Goal: Task Accomplishment & Management: Use online tool/utility

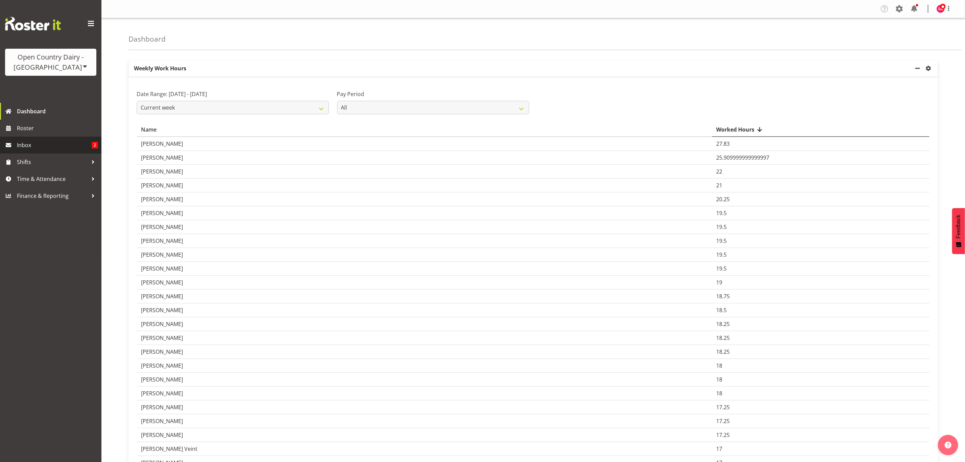
click at [54, 147] on span "Inbox" at bounding box center [54, 145] width 75 height 10
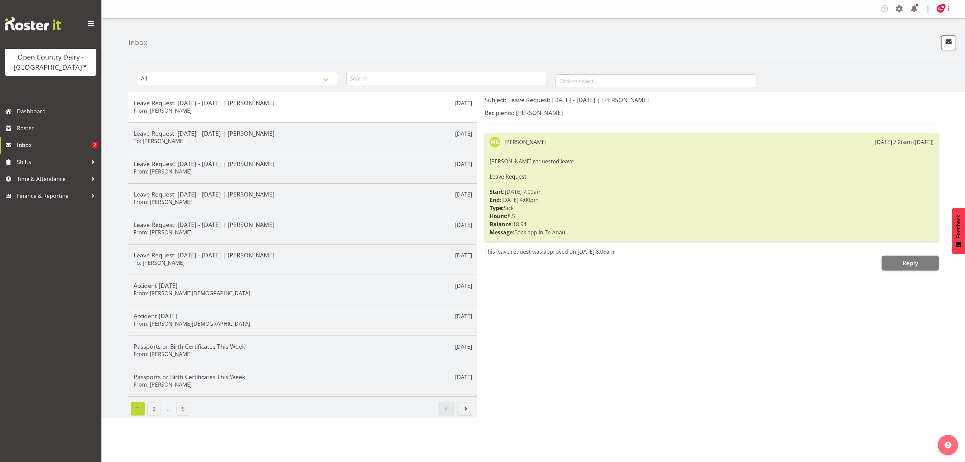
click at [75, 57] on div "Open Country Dairy - [GEOGRAPHIC_DATA]" at bounding box center [51, 62] width 78 height 20
click at [74, 87] on link "Open Country Dairy - [GEOGRAPHIC_DATA]" at bounding box center [70, 86] width 131 height 12
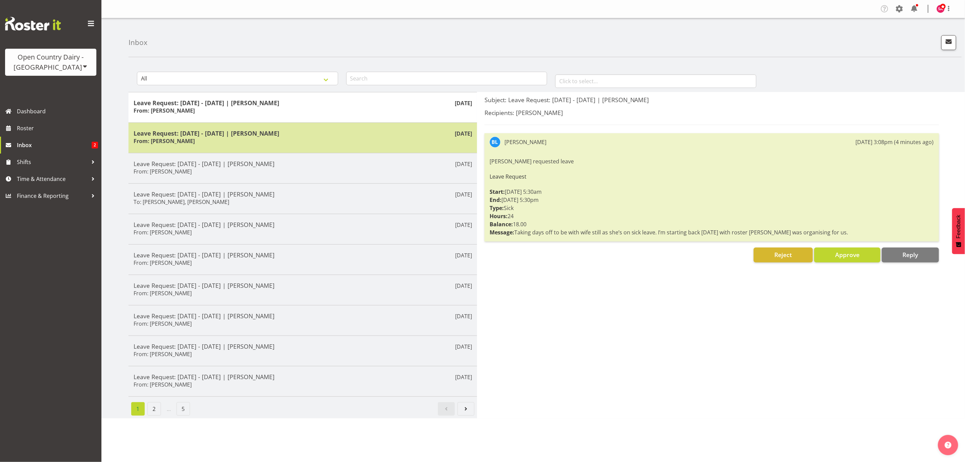
click at [262, 131] on h5 "Leave Request: 25/08/25 - 26/08/25 | Bruce Lind" at bounding box center [303, 132] width 338 height 7
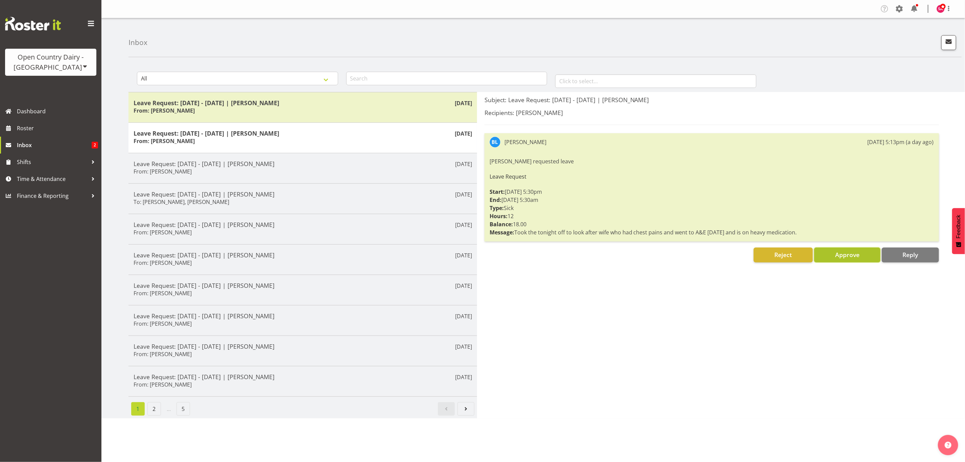
click at [838, 249] on button "Approve" at bounding box center [847, 254] width 66 height 15
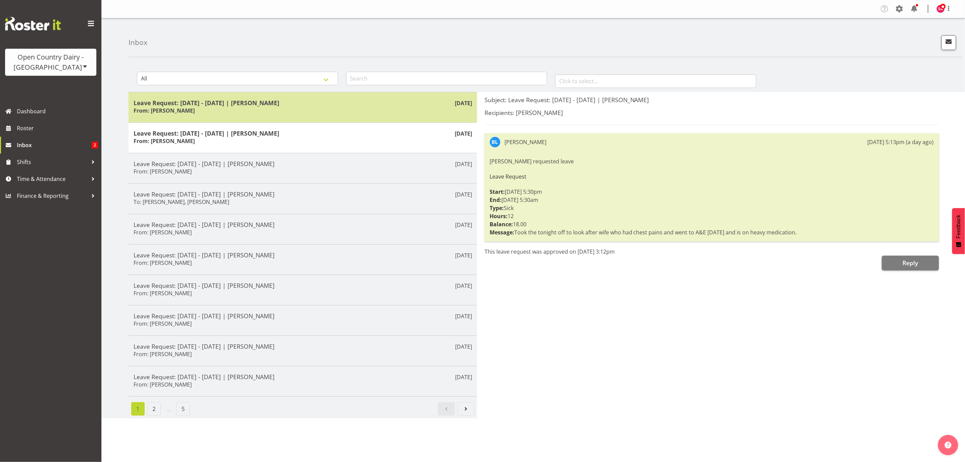
click at [211, 109] on div "Leave Request: 30/08/25 - 31/08/25 | Bruce Lind From: Bruce Lind" at bounding box center [303, 107] width 338 height 17
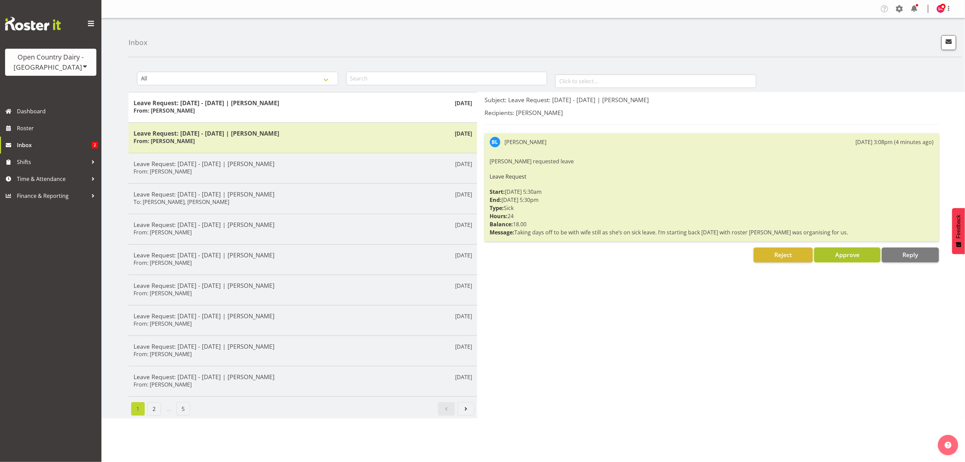
click at [841, 255] on span "Approve" at bounding box center [847, 255] width 24 height 8
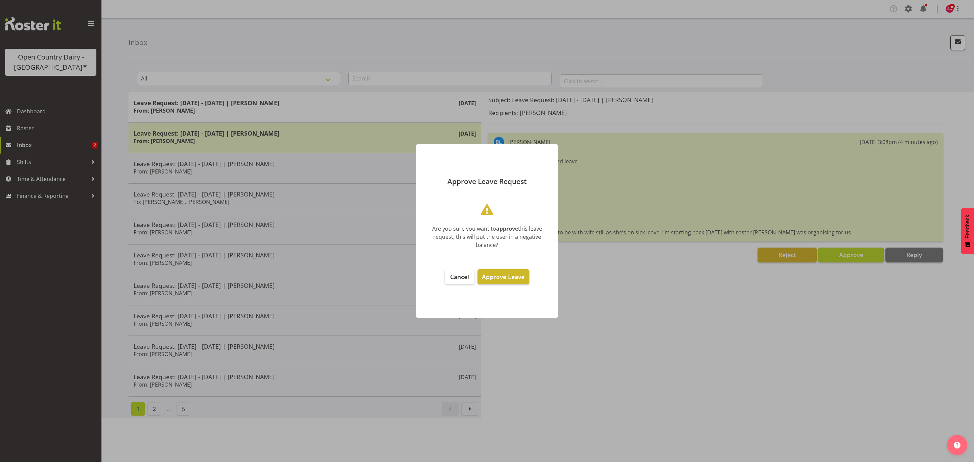
click at [502, 279] on span "Approve Leave" at bounding box center [503, 277] width 43 height 8
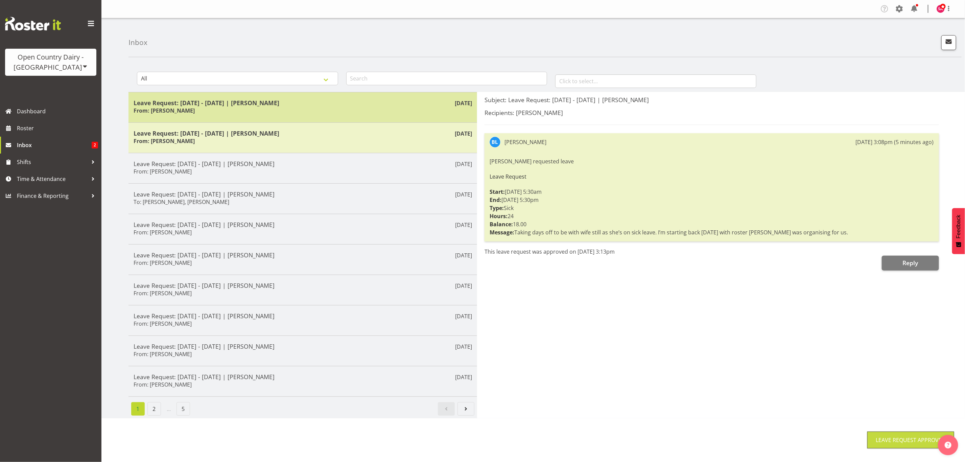
click at [242, 111] on div "Leave Request: 30/08/25 - 31/08/25 | Bruce Lind From: Bruce Lind" at bounding box center [303, 107] width 338 height 17
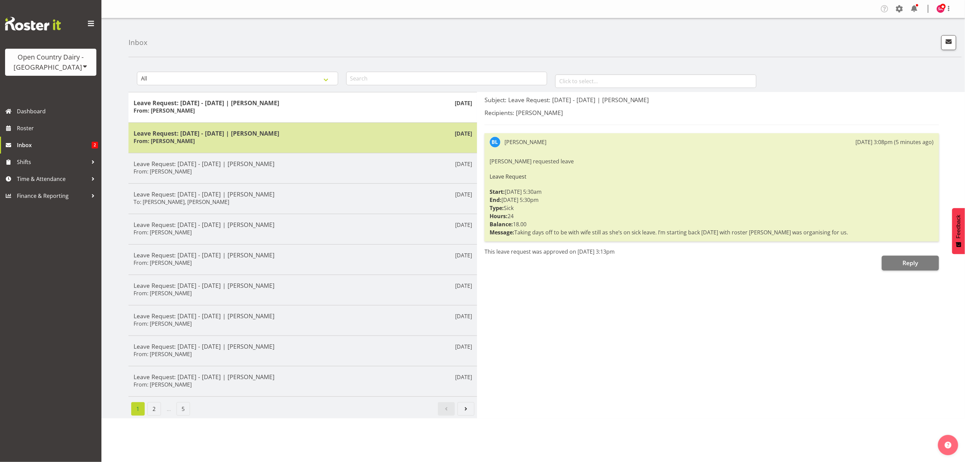
click at [244, 137] on h5 "Leave Request: 25/08/25 - 26/08/25 | Bruce Lind" at bounding box center [303, 132] width 338 height 7
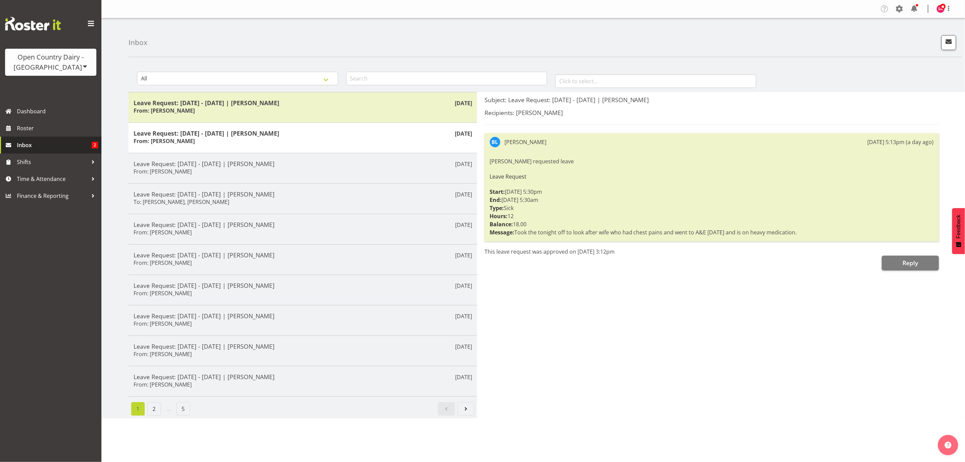
click at [51, 146] on span "Inbox" at bounding box center [54, 145] width 75 height 10
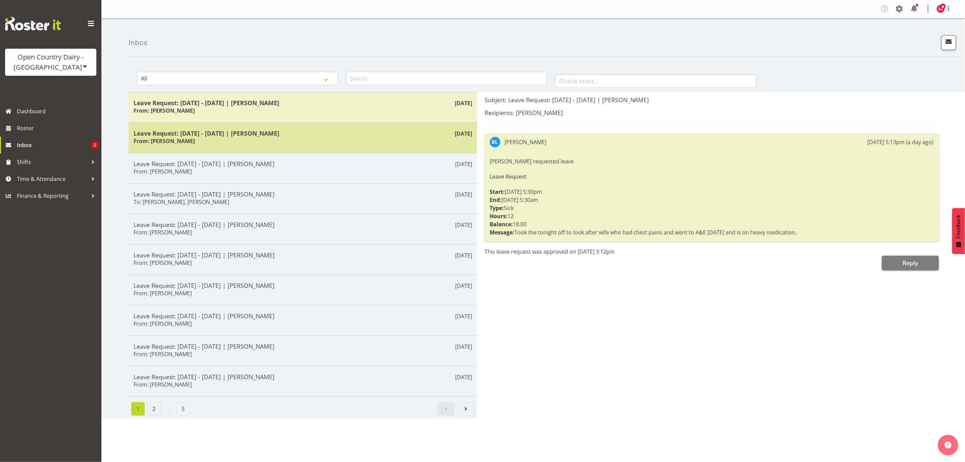
click at [166, 137] on div "Leave Request: 25/08/25 - 26/08/25 | Bruce Lind From: Bruce Lind" at bounding box center [303, 137] width 338 height 17
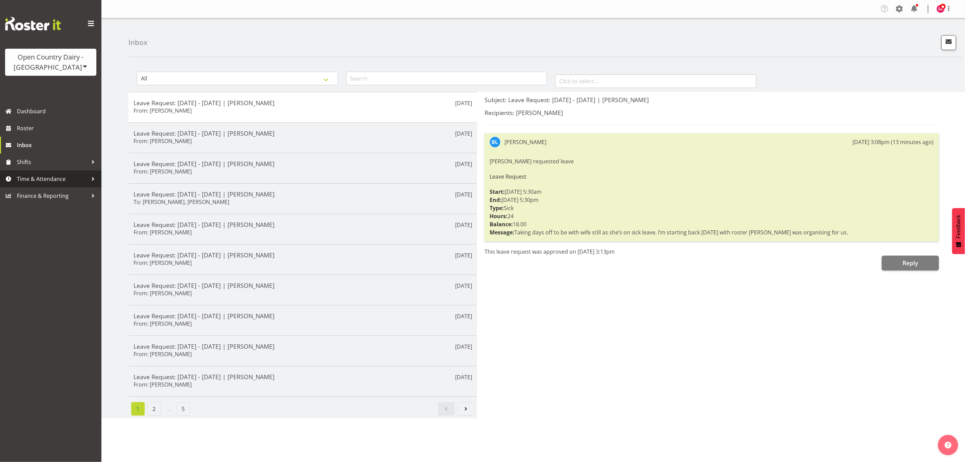
click at [53, 178] on span "Time & Attendance" at bounding box center [52, 179] width 71 height 10
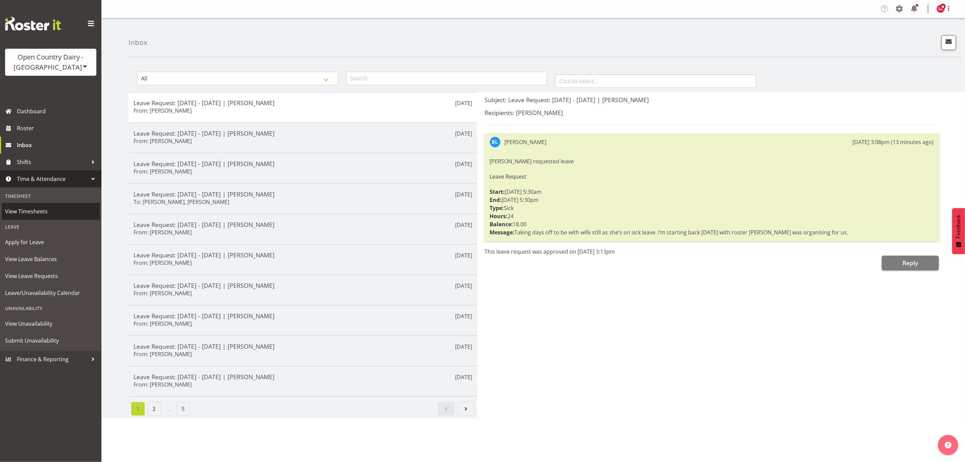
click at [43, 210] on span "View Timesheets" at bounding box center [50, 211] width 91 height 10
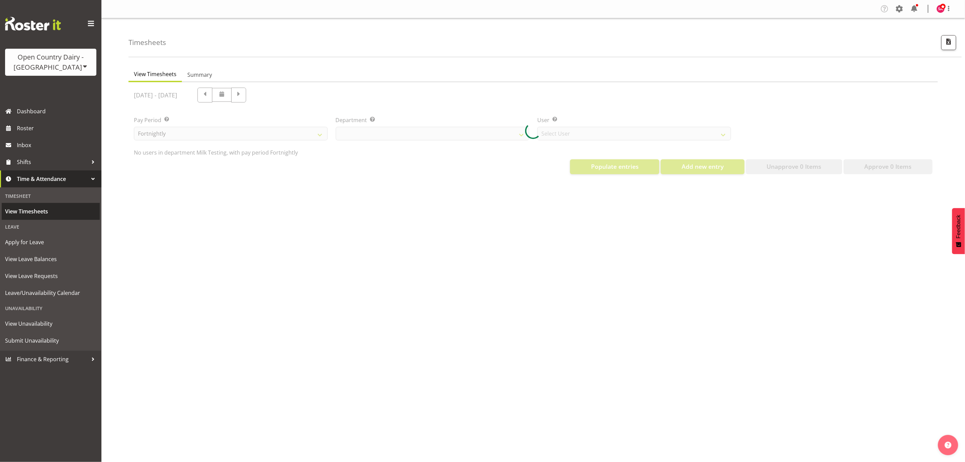
select select "733"
select select "7414"
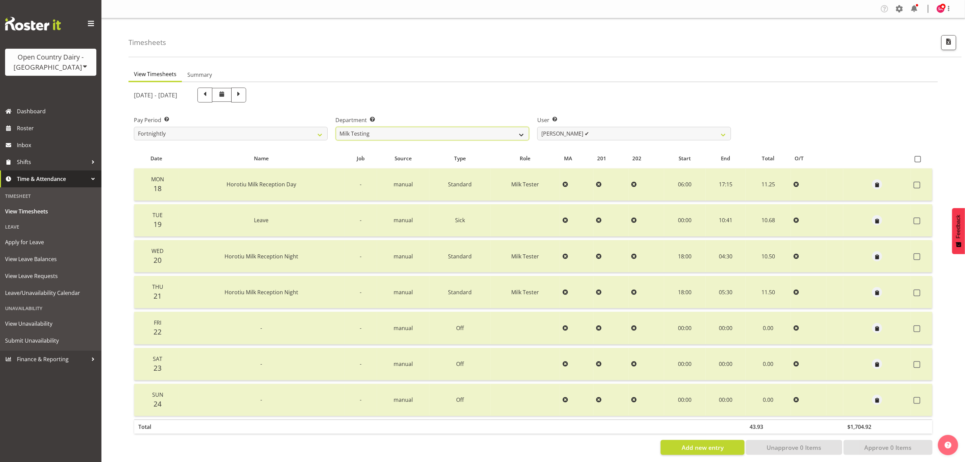
click at [392, 128] on select "701 702 703 704 705 706 707 708 709 710 711 712 713 714 715 716 717 718 719 720" at bounding box center [433, 134] width 194 height 14
select select "885"
click at [336, 127] on select "701 702 703 704 705 706 707 708 709 710 711 712 713 714 715 716 717 718 719 720" at bounding box center [433, 134] width 194 height 14
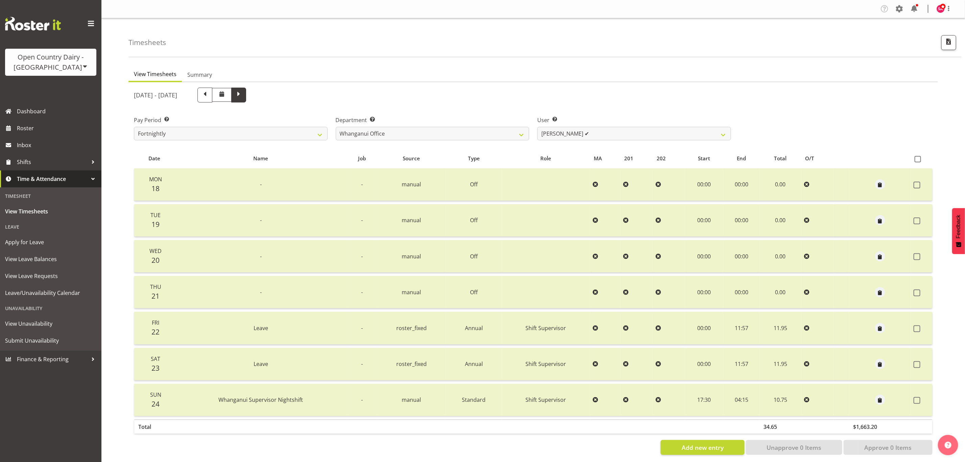
click at [243, 95] on span at bounding box center [238, 94] width 9 height 9
select select
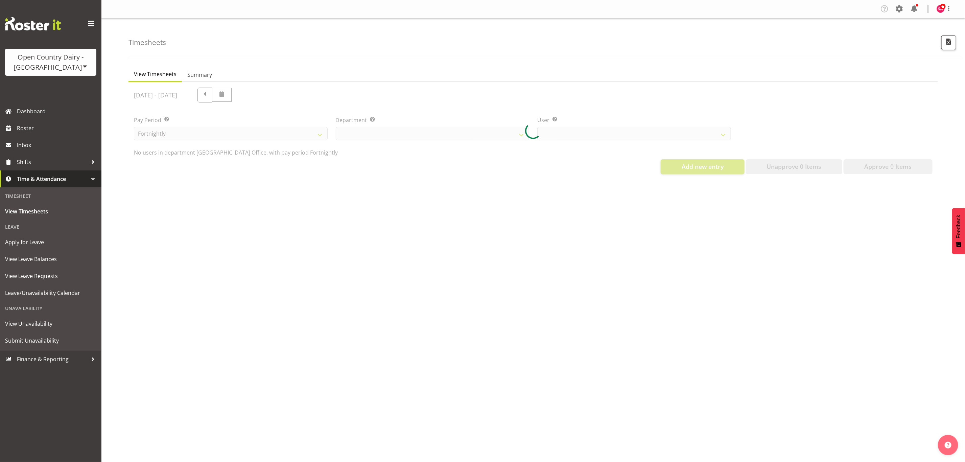
select select "885"
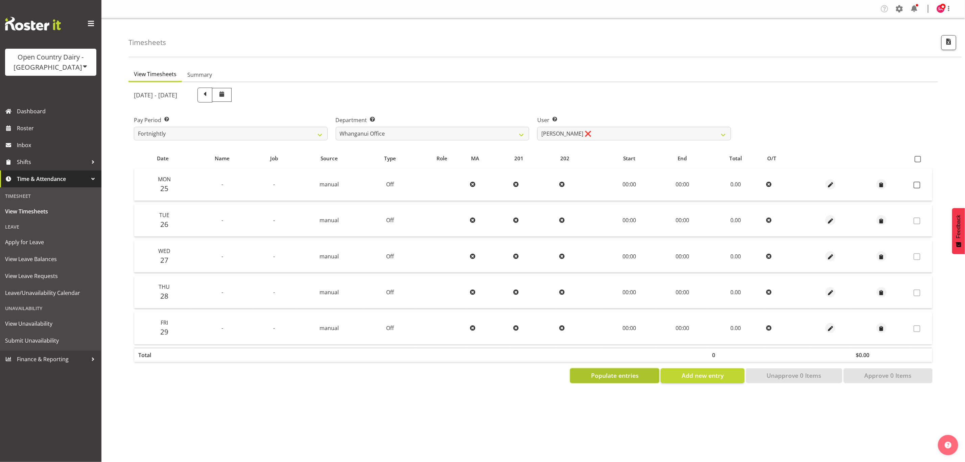
click at [611, 371] on span "Populate entries" at bounding box center [615, 375] width 48 height 9
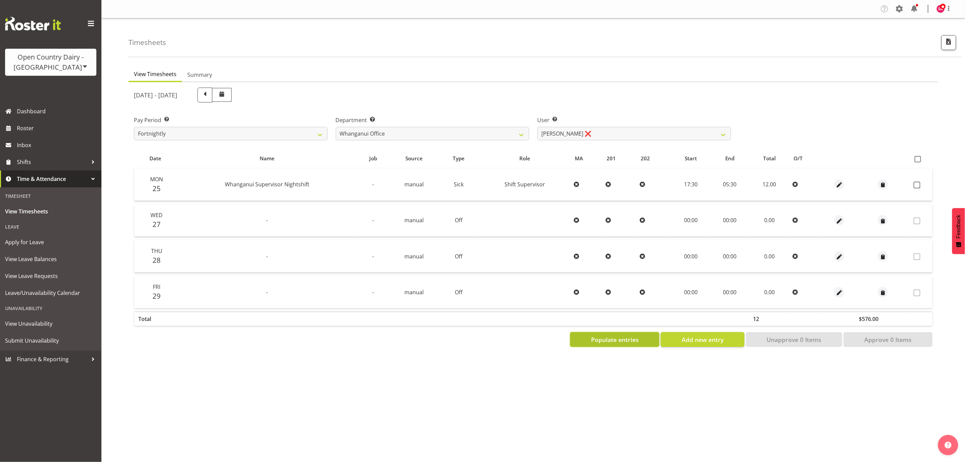
click at [626, 339] on span "Populate entries" at bounding box center [615, 339] width 48 height 9
click at [598, 134] on select "[PERSON_NAME] ❌ [PERSON_NAME] ❌ [PERSON_NAME] ❌ [PERSON_NAME] ❌ [PERSON_NAME] ❌" at bounding box center [634, 134] width 194 height 14
select select "7445"
click at [537, 127] on select "[PERSON_NAME] ❌ [PERSON_NAME] ❌ [PERSON_NAME] ❌ [PERSON_NAME] ❌ [PERSON_NAME] ❌" at bounding box center [634, 134] width 194 height 14
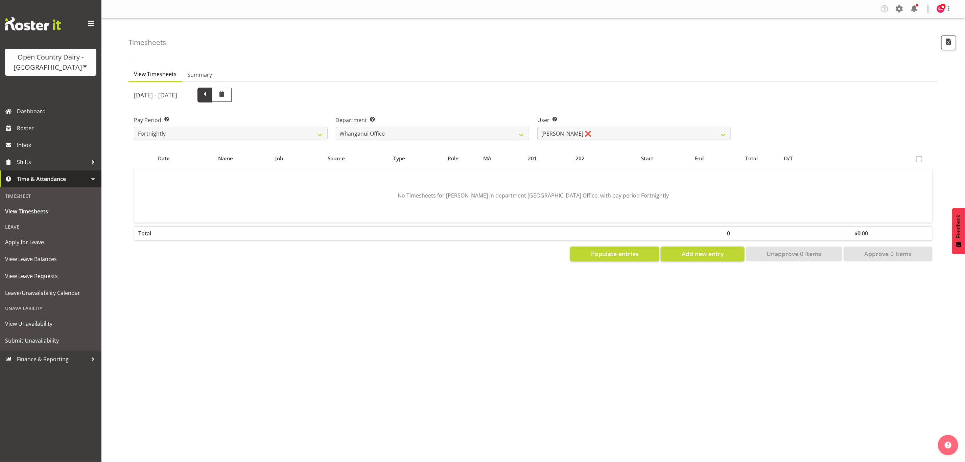
click at [209, 97] on span at bounding box center [205, 94] width 9 height 9
select select
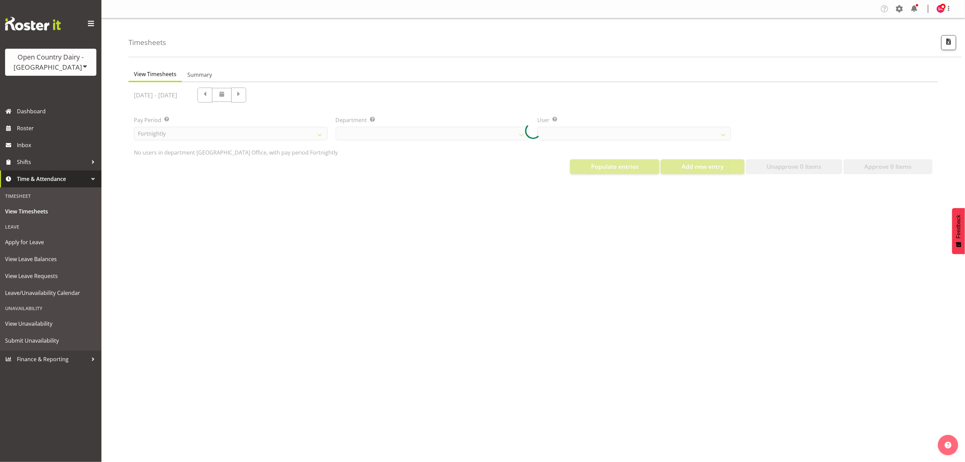
select select "885"
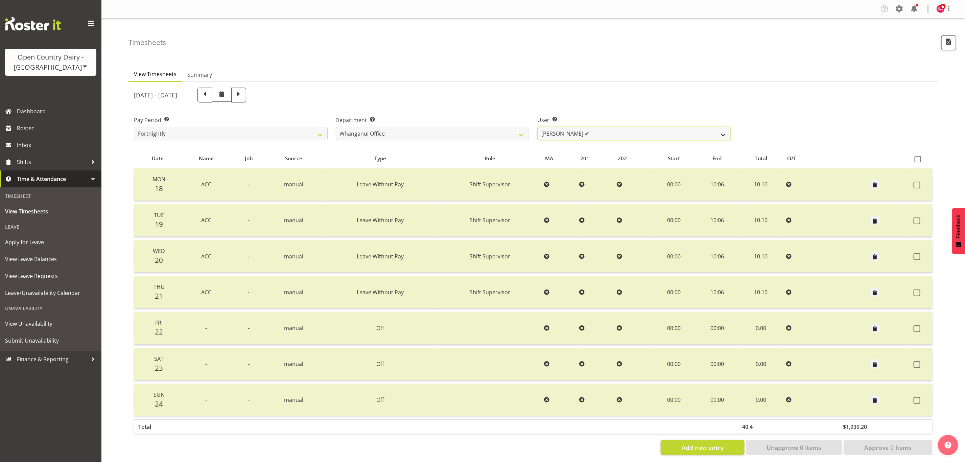
click at [620, 127] on select "[PERSON_NAME] ✔ [PERSON_NAME] ❌ [PERSON_NAME] ✔ [PERSON_NAME] ✔ [PERSON_NAME] ✔" at bounding box center [634, 134] width 194 height 14
select select "7415"
click at [537, 127] on select "[PERSON_NAME] ✔ [PERSON_NAME] ❌ [PERSON_NAME] ✔ [PERSON_NAME] ✔ [PERSON_NAME] ✔" at bounding box center [634, 134] width 194 height 14
